Goal: Check status: Check status

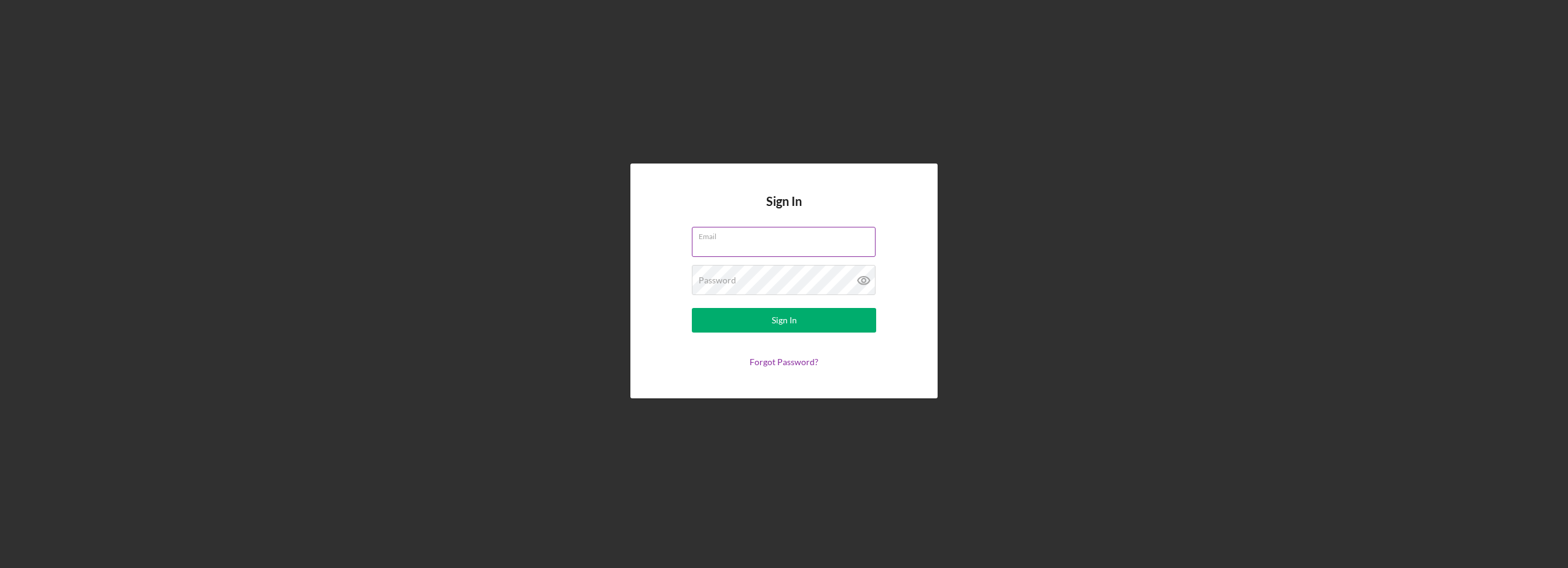
click at [788, 243] on input "Email" at bounding box center [784, 241] width 184 height 29
type input "[PERSON_NAME][EMAIL_ADDRESS][DOMAIN_NAME]"
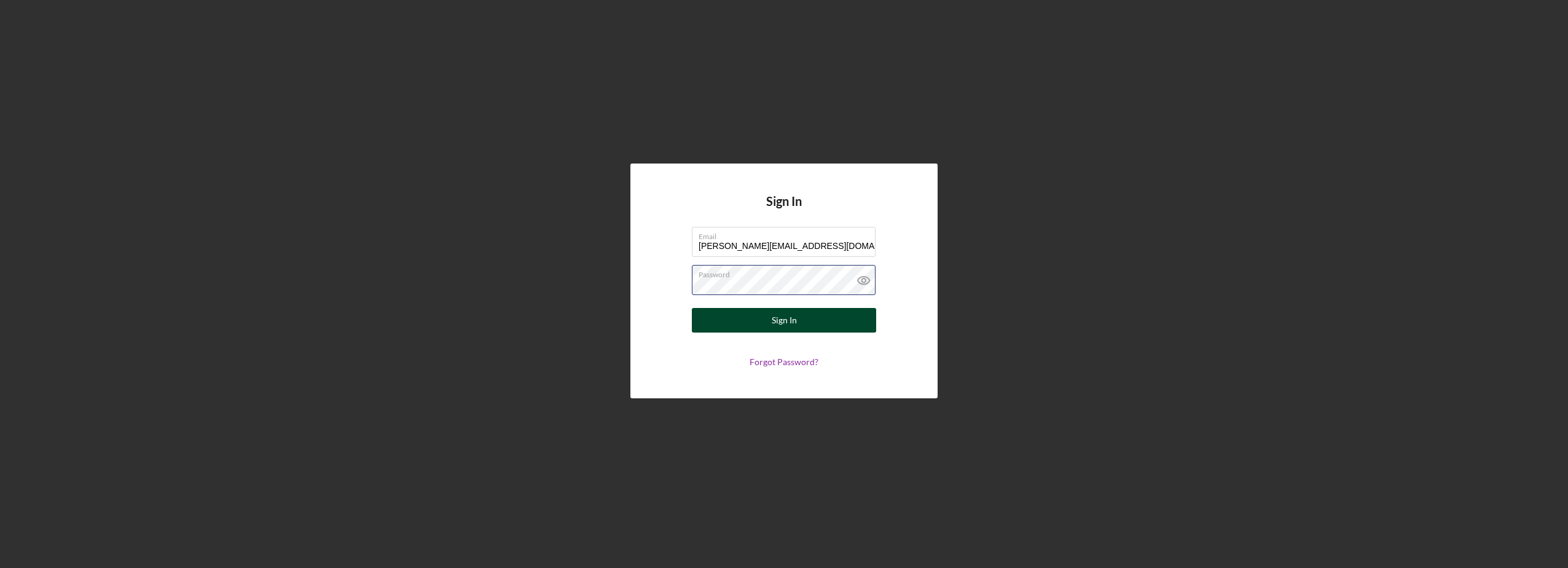
click at [692, 308] on button "Sign In" at bounding box center [784, 320] width 184 height 25
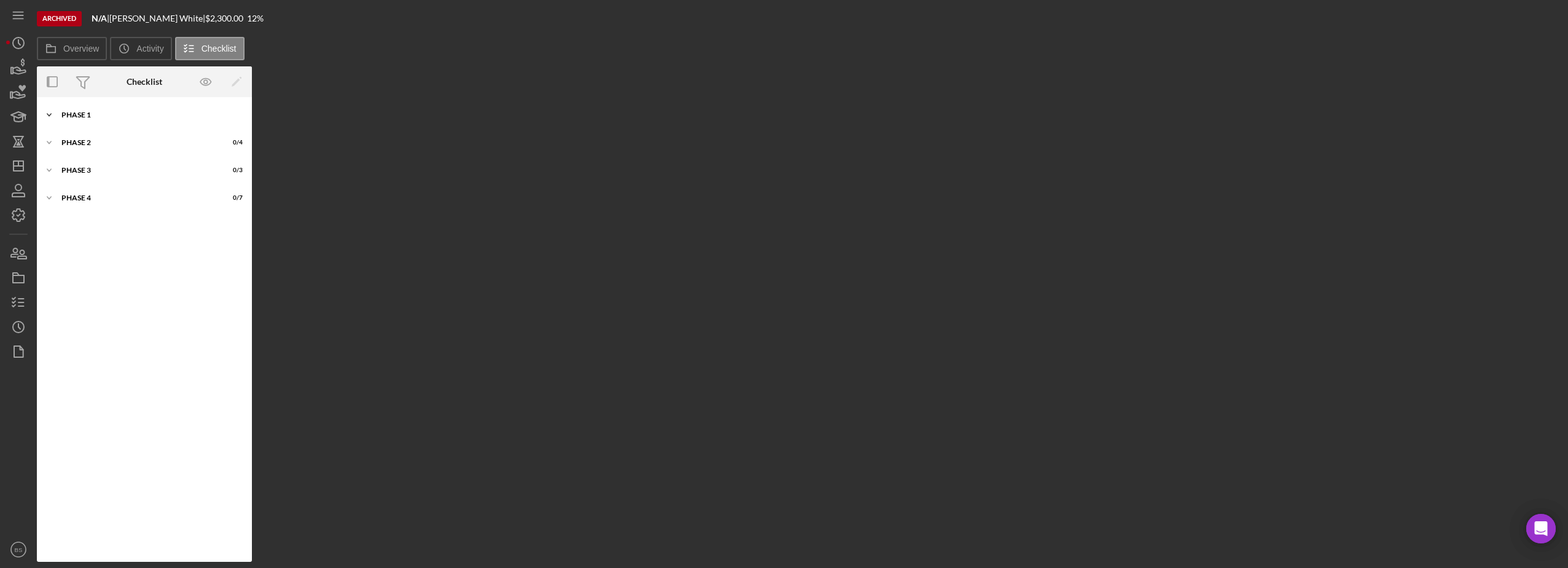
click at [169, 110] on div "Icon/Expander Phase 1 10 / 11" at bounding box center [145, 115] width 215 height 25
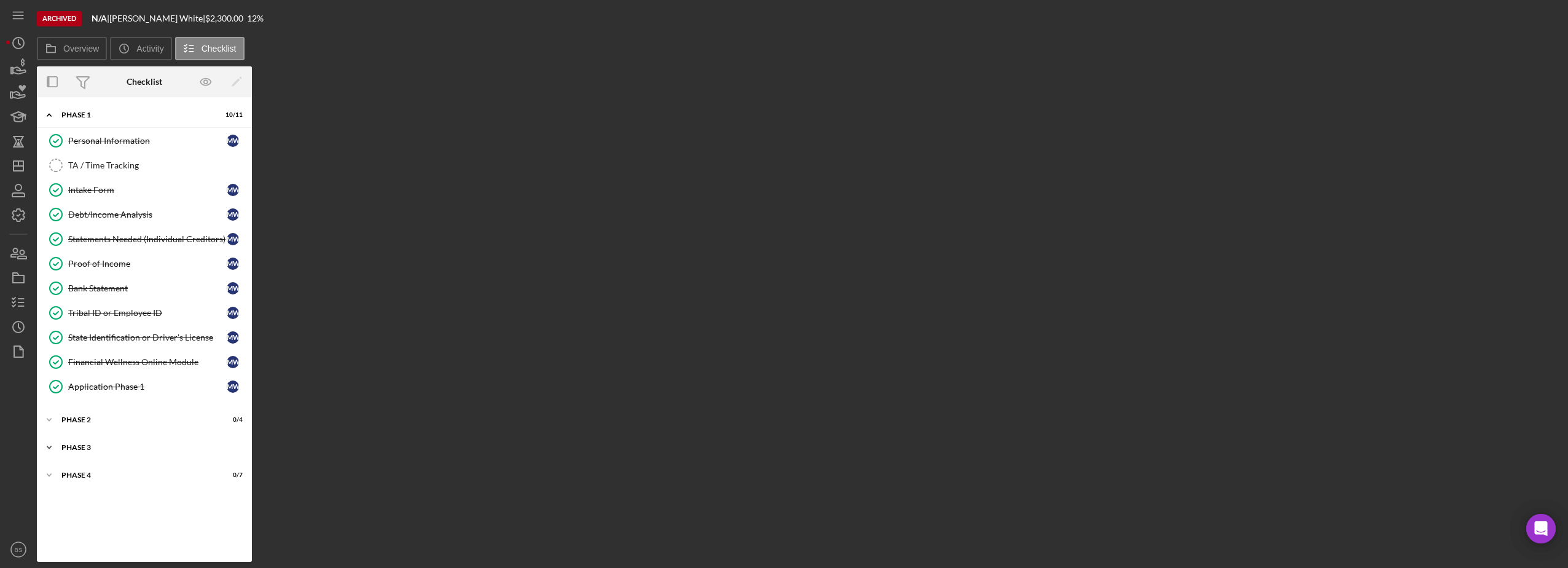
click at [113, 447] on div "Phase 3" at bounding box center [149, 447] width 175 height 8
click at [112, 427] on div "Icon/Expander Phase 2 0 / 4" at bounding box center [145, 420] width 215 height 25
click at [103, 529] on link "Application Stage 2 Application Stage 2 M W" at bounding box center [145, 519] width 203 height 25
